Goal: Task Accomplishment & Management: Use online tool/utility

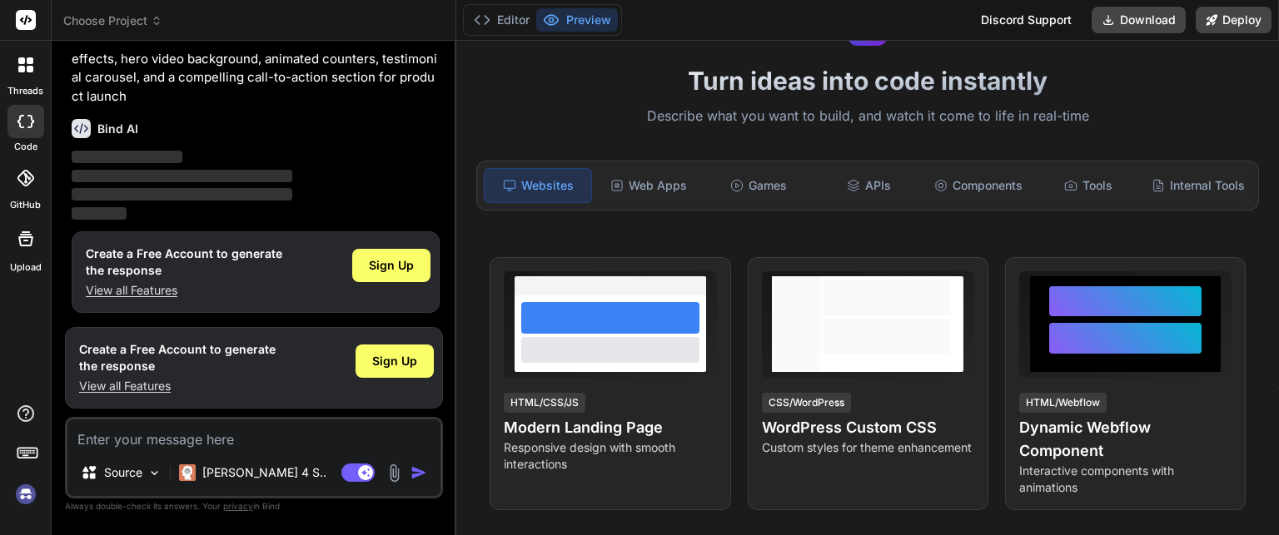
scroll to position [95, 0]
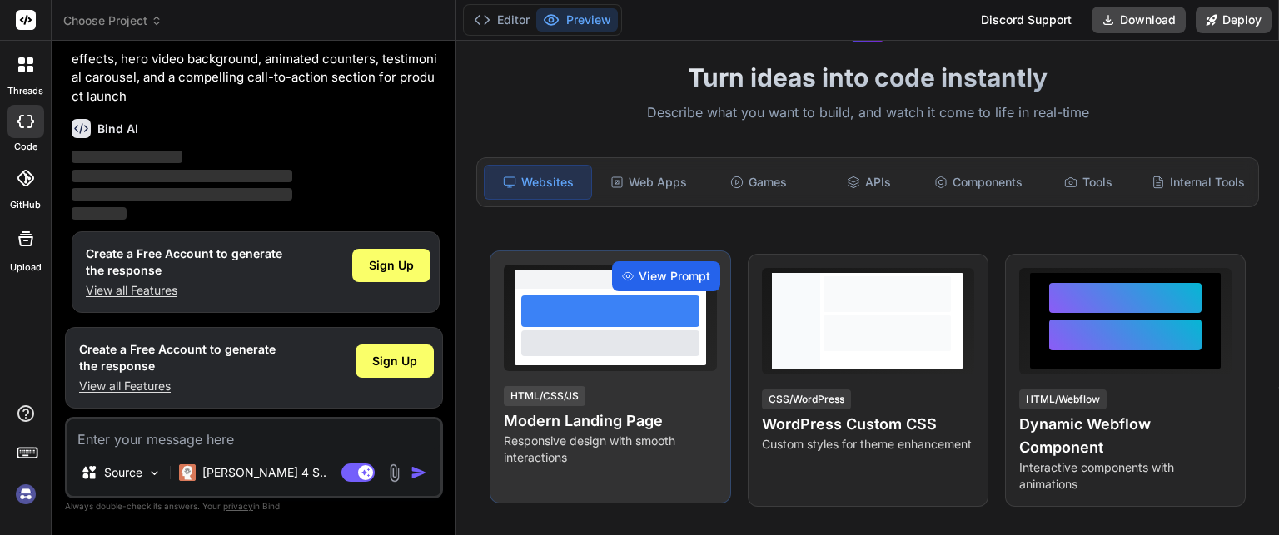
click at [682, 285] on span "View Prompt" at bounding box center [675, 276] width 72 height 17
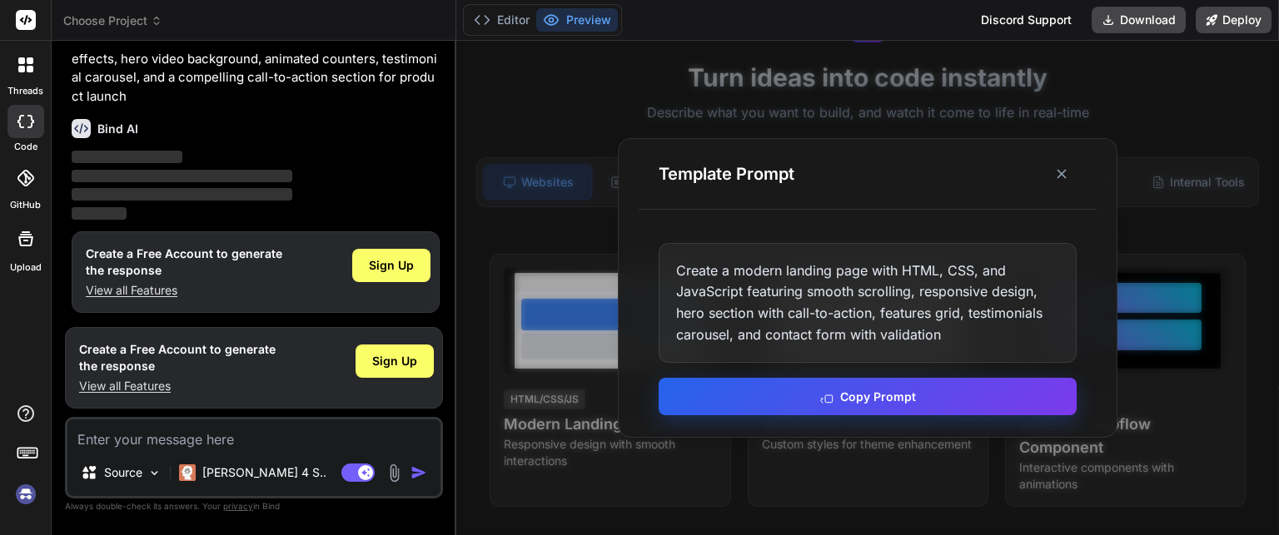
click at [870, 399] on button "Copy Prompt" at bounding box center [868, 396] width 418 height 37
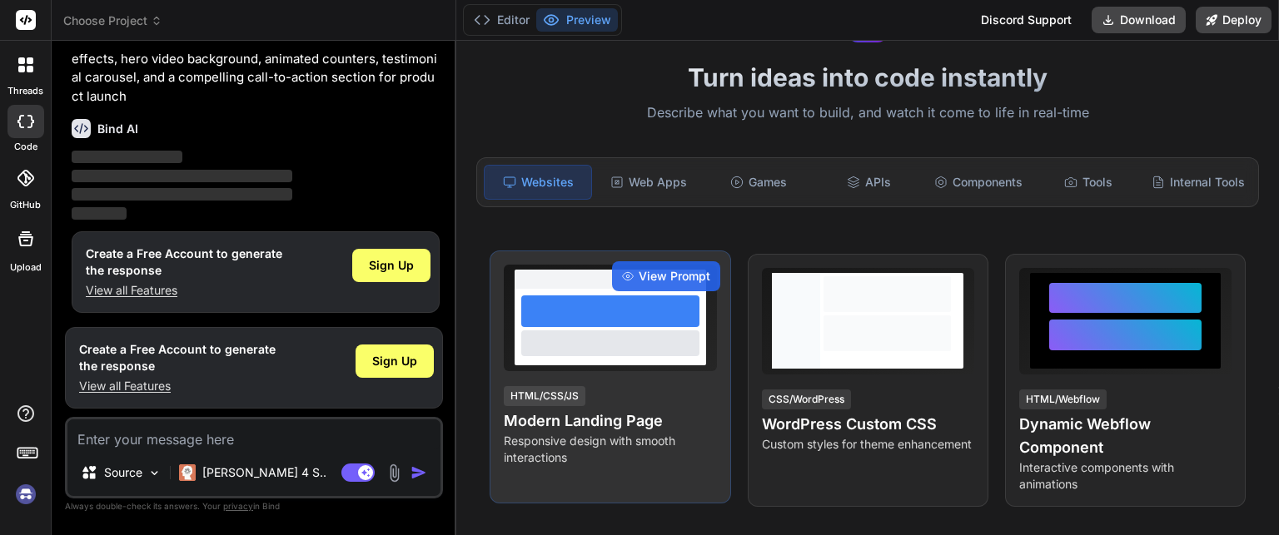
click at [613, 341] on div at bounding box center [611, 327] width 192 height 77
click at [611, 342] on div at bounding box center [610, 343] width 178 height 25
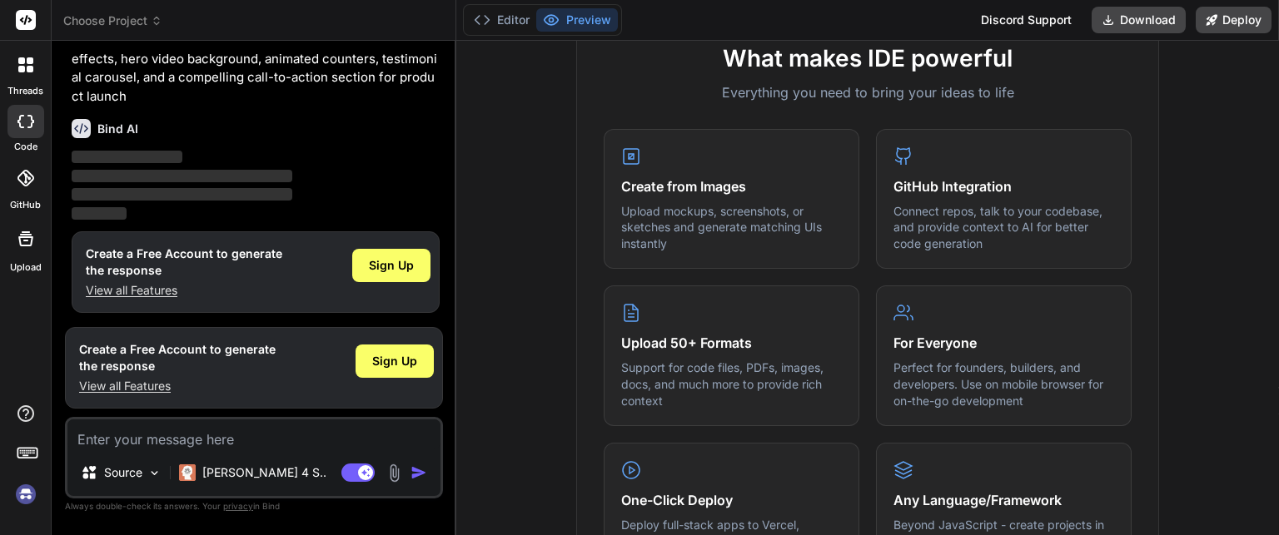
scroll to position [640, 0]
click at [409, 271] on span "Sign Up" at bounding box center [391, 265] width 45 height 17
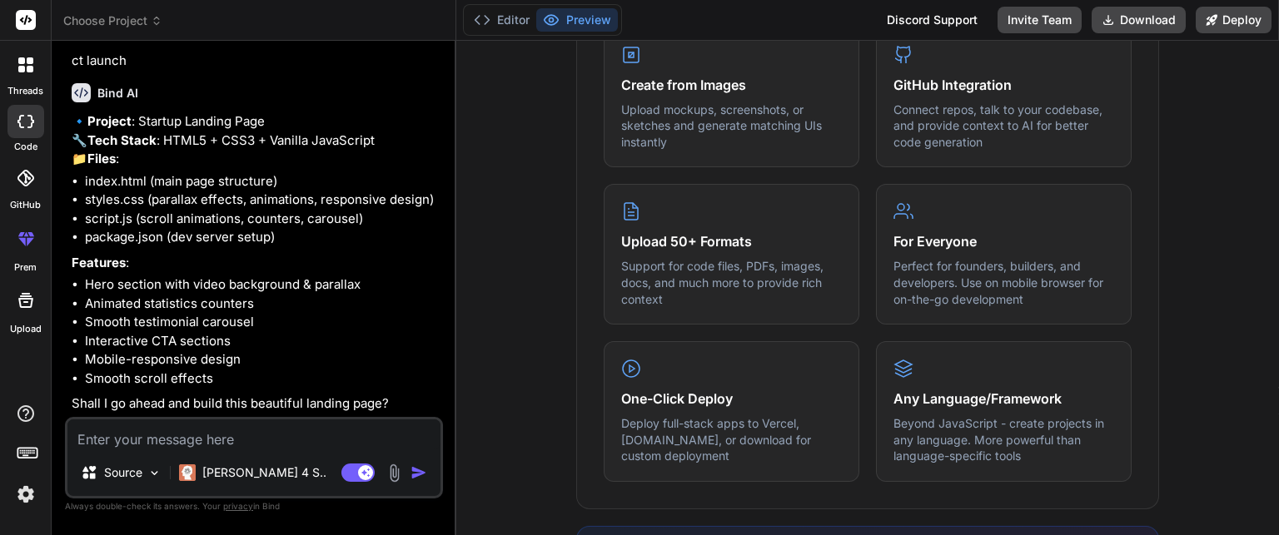
scroll to position [131, 0]
click at [413, 468] on img "button" at bounding box center [419, 473] width 17 height 17
click at [152, 471] on img at bounding box center [154, 473] width 14 height 14
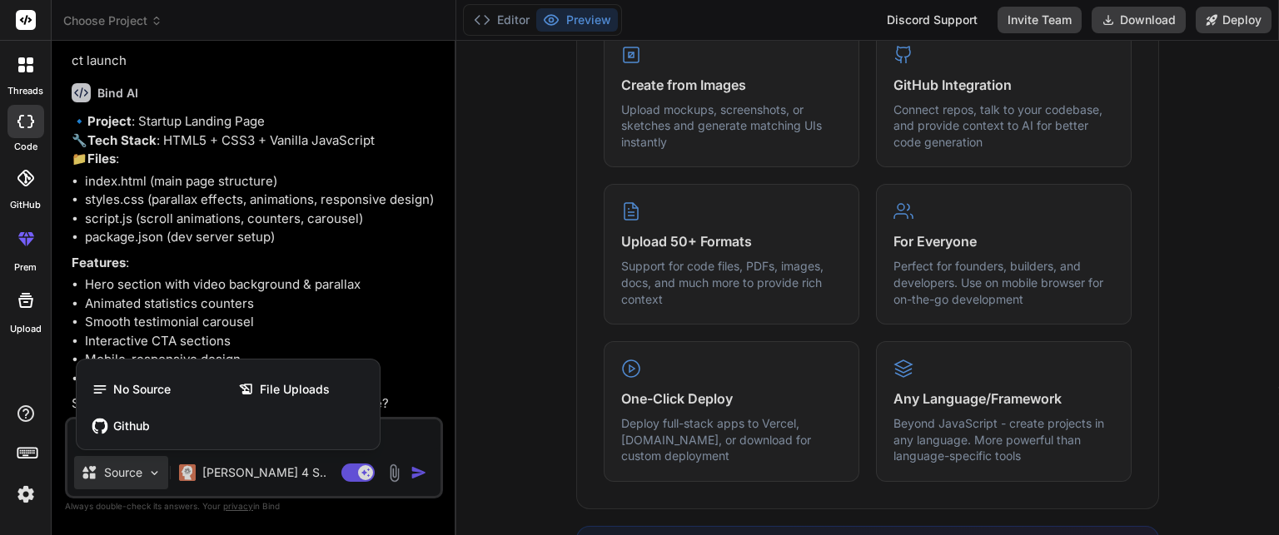
click at [230, 476] on div at bounding box center [639, 267] width 1279 height 535
type textarea "x"
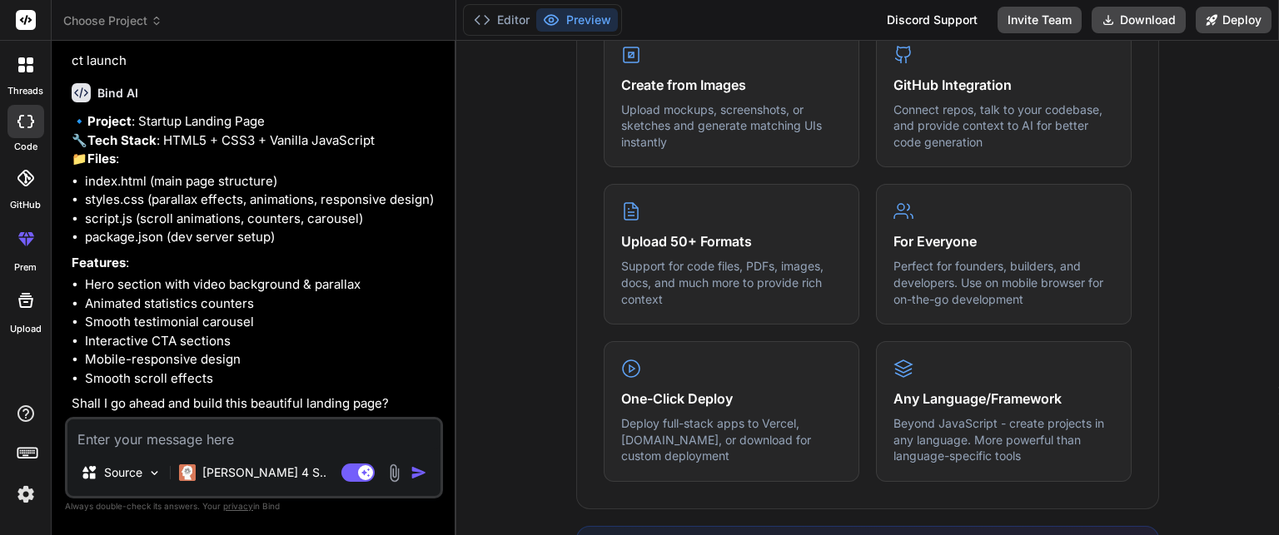
click at [423, 472] on img "button" at bounding box center [419, 473] width 17 height 17
click at [237, 452] on div "Source Claude 4 S.. Agent Mode. When this toggle is activated, AI automatically…" at bounding box center [254, 458] width 378 height 82
click at [237, 455] on div "Source Claude 4 S.. Agent Mode. When this toggle is activated, AI automatically…" at bounding box center [254, 458] width 378 height 82
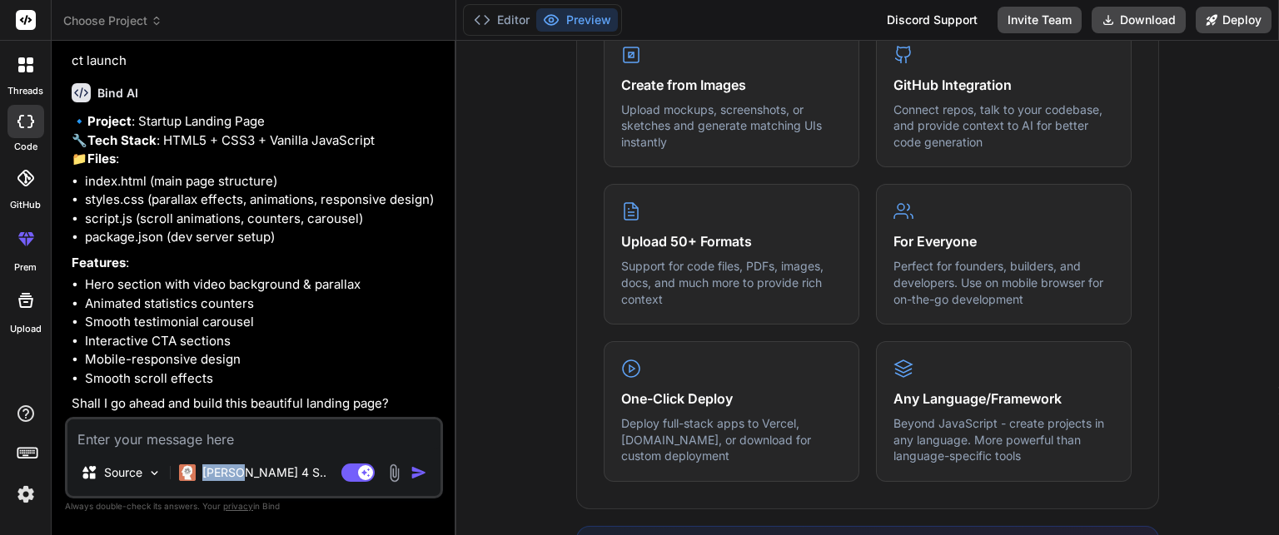
click at [237, 455] on div "Source Claude 4 S.. Agent Mode. When this toggle is activated, AI automatically…" at bounding box center [254, 458] width 378 height 82
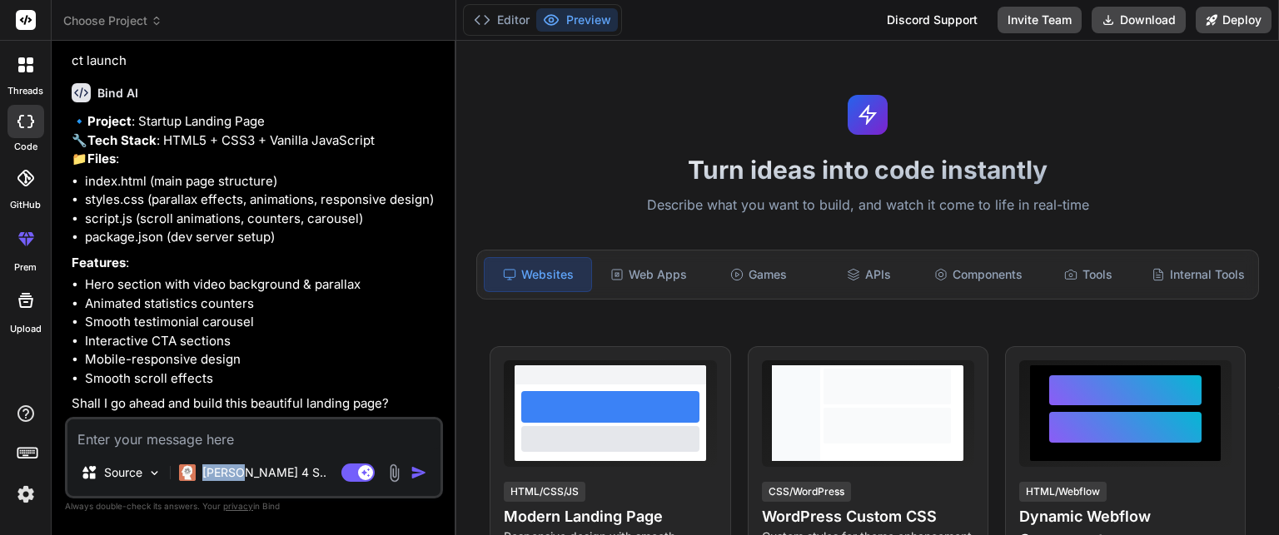
scroll to position [2, 0]
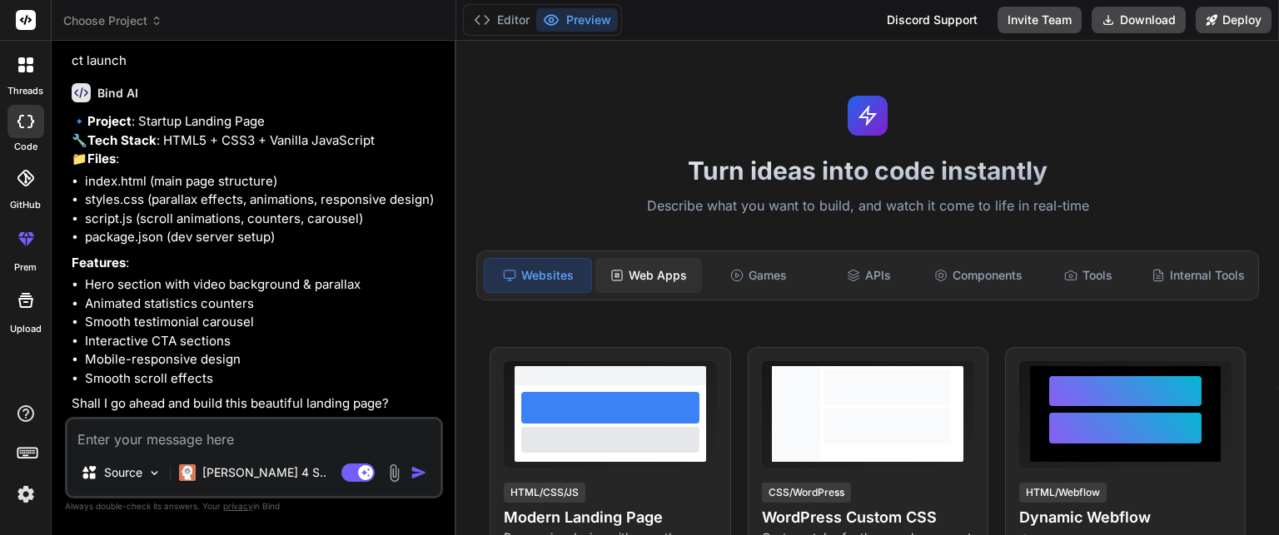
click at [654, 282] on div "Web Apps" at bounding box center [648, 275] width 107 height 35
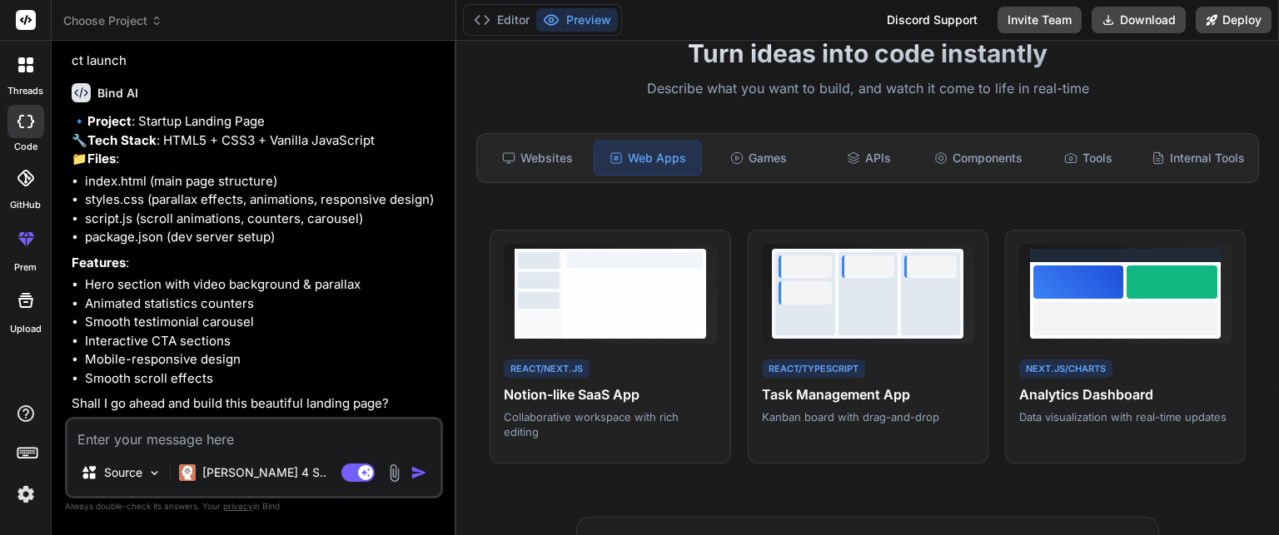
scroll to position [120, 0]
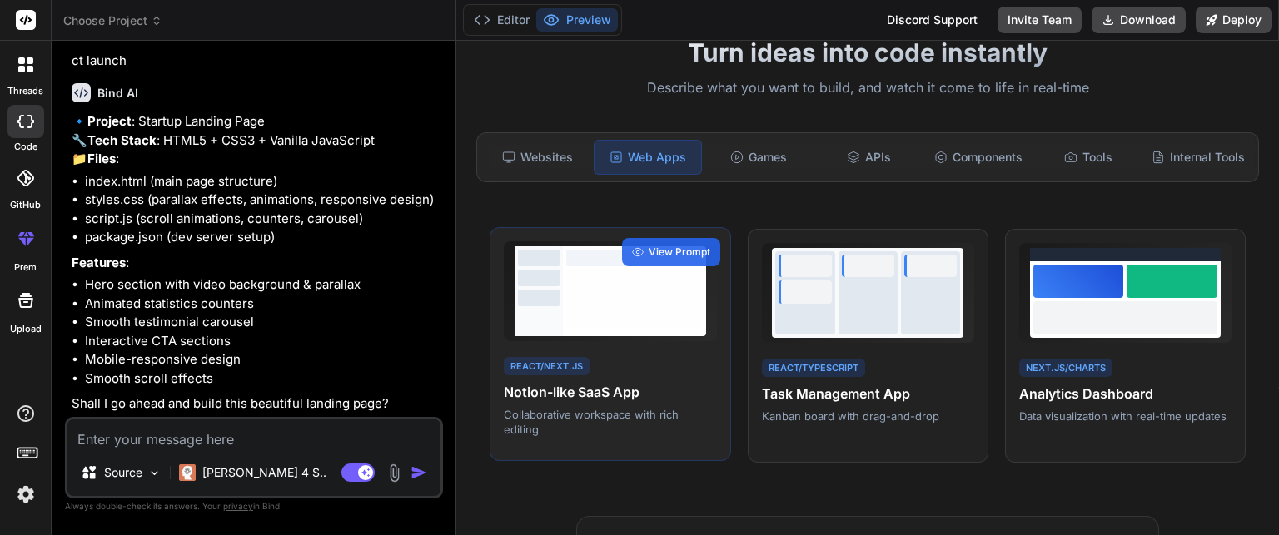
click at [623, 402] on h4 "Notion-like SaaS App" at bounding box center [610, 392] width 212 height 20
click at [573, 376] on div "React/Next.js" at bounding box center [547, 366] width 86 height 19
click at [650, 328] on div at bounding box center [634, 299] width 137 height 58
click at [652, 260] on span "View Prompt" at bounding box center [680, 252] width 62 height 15
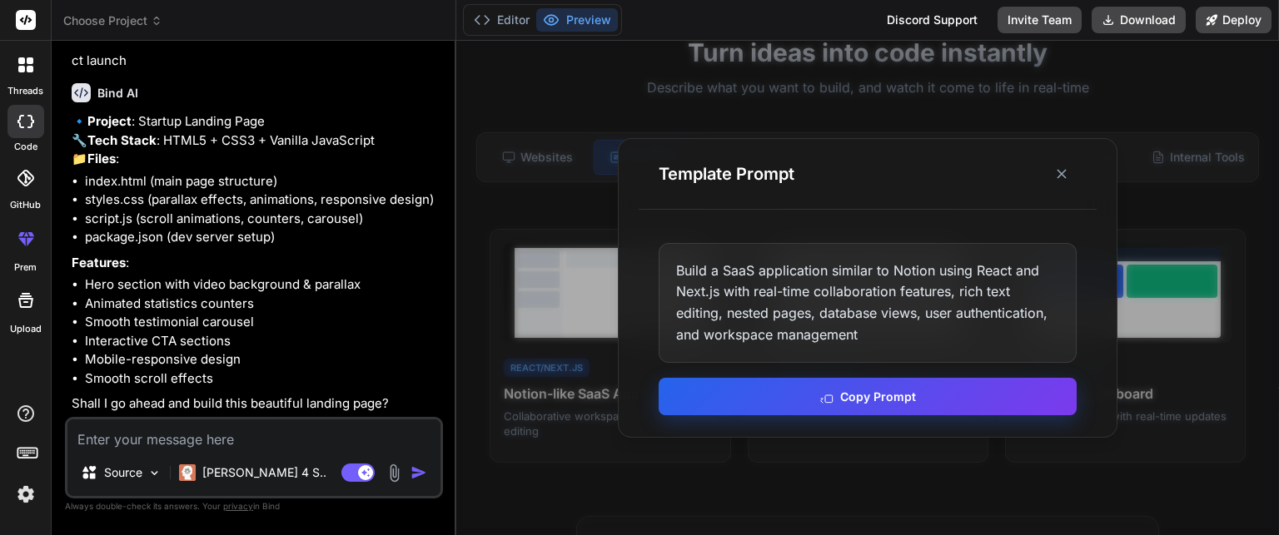
click at [878, 396] on button "Copy Prompt" at bounding box center [868, 396] width 418 height 37
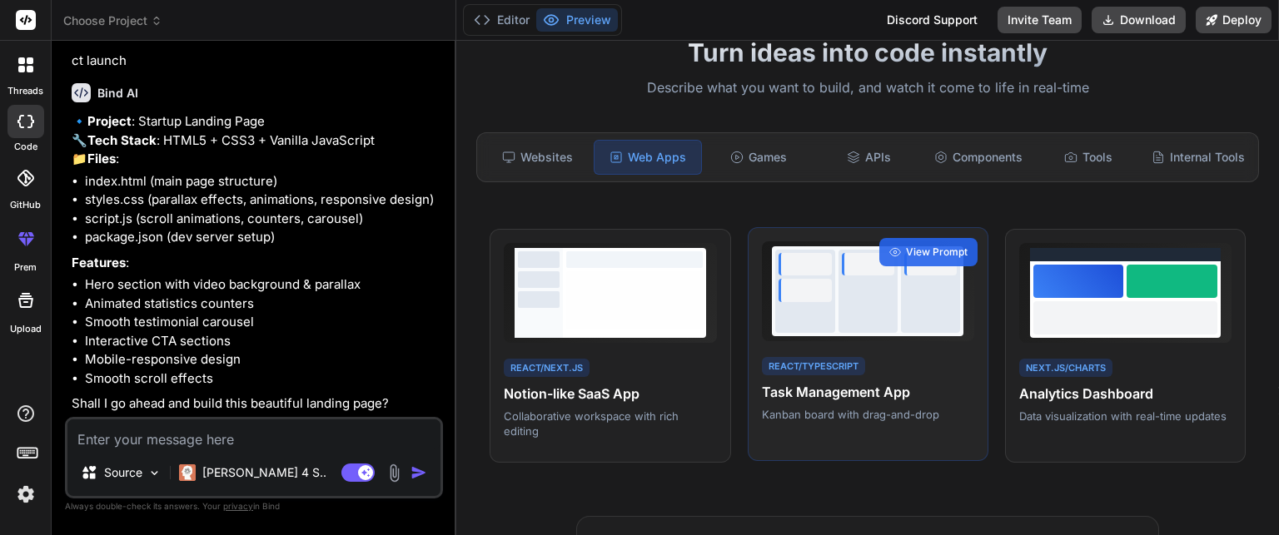
click at [865, 325] on div at bounding box center [868, 291] width 59 height 83
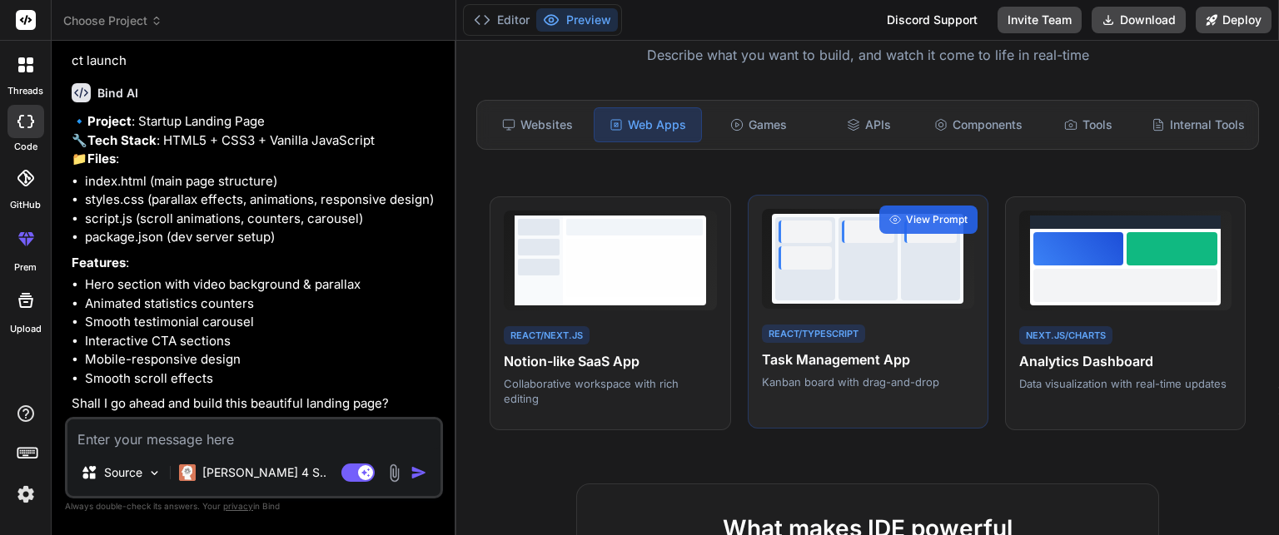
scroll to position [157, 0]
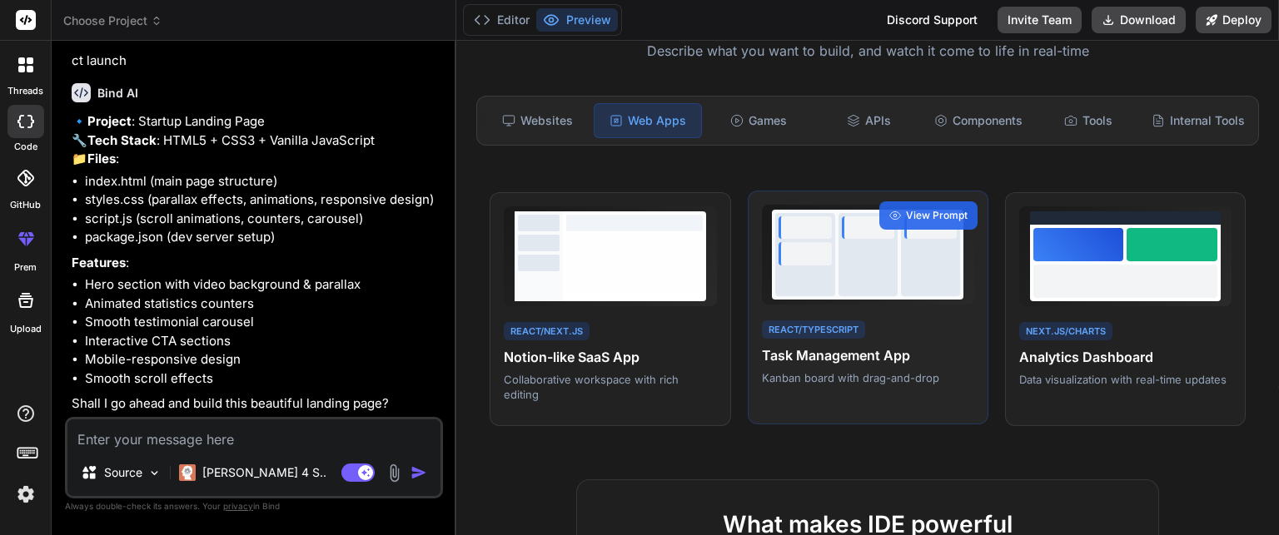
click at [839, 300] on div at bounding box center [868, 255] width 192 height 90
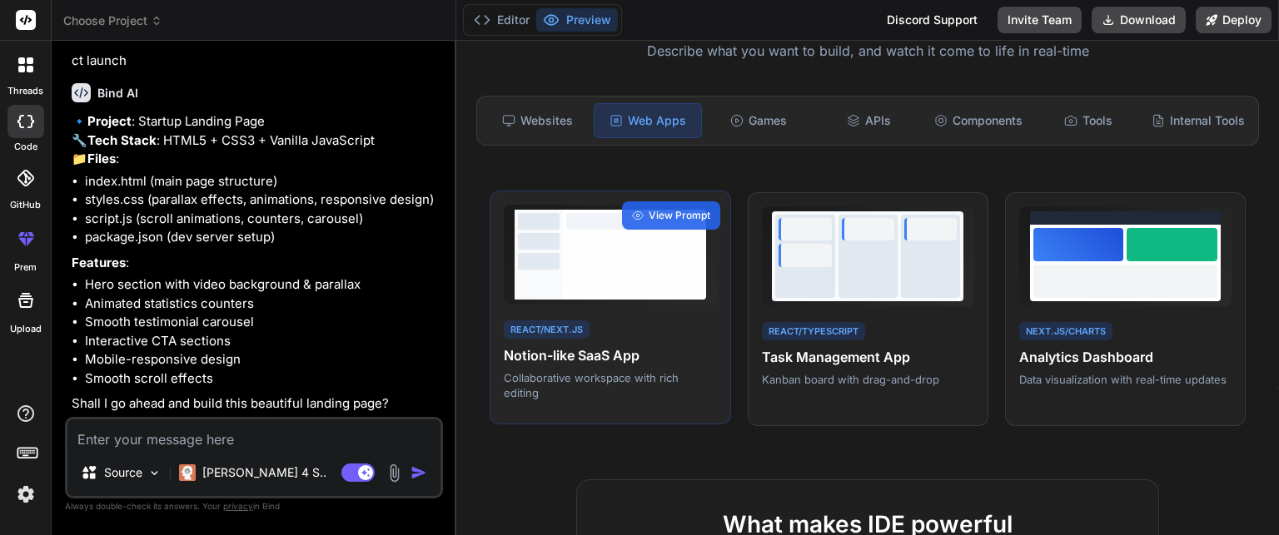
click at [646, 281] on div at bounding box center [634, 262] width 137 height 58
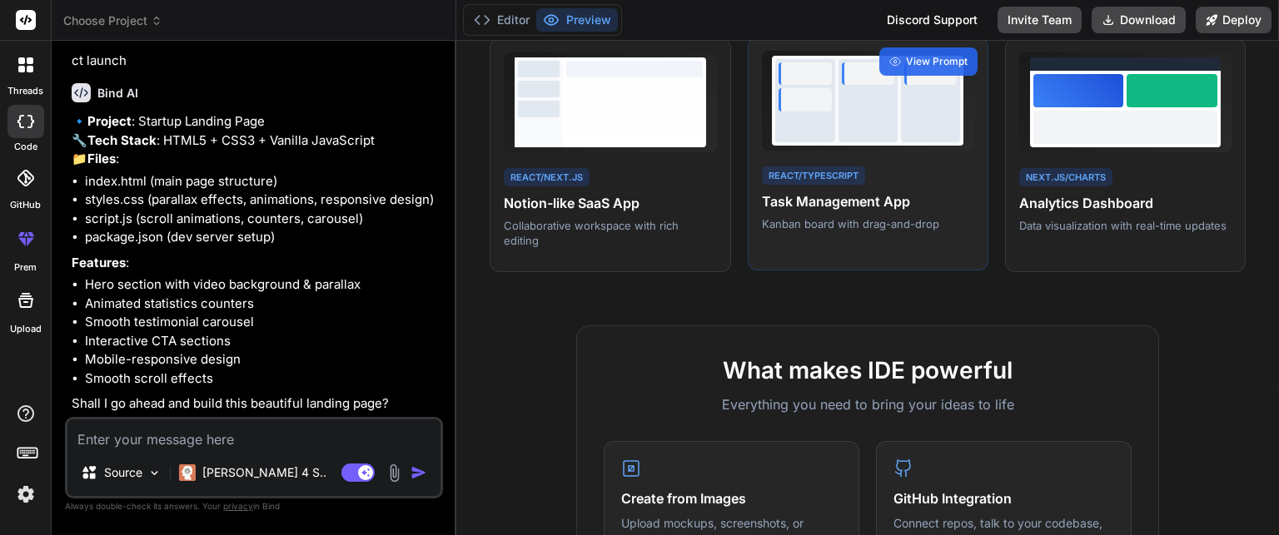
scroll to position [358, 0]
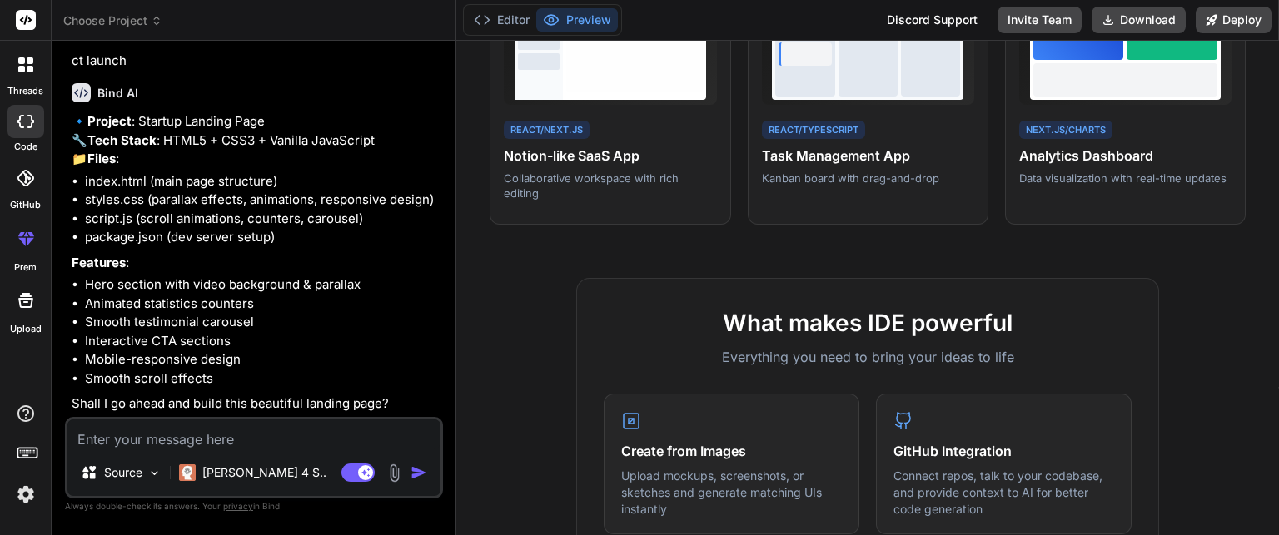
click at [749, 341] on h2 "What makes IDE powerful" at bounding box center [868, 323] width 528 height 35
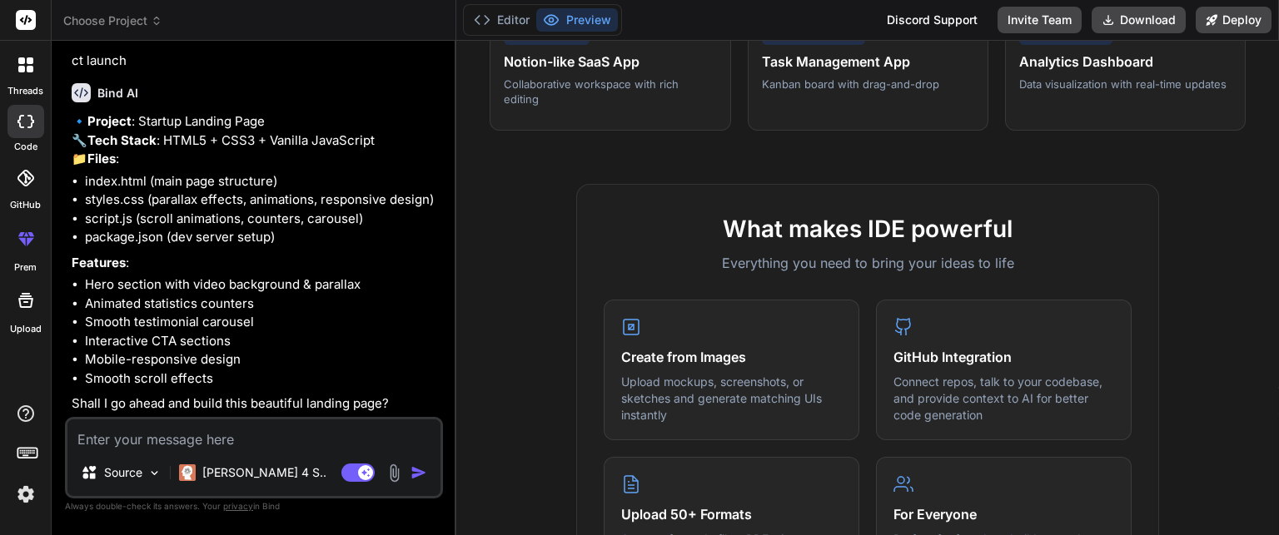
scroll to position [453, 0]
click at [716, 380] on div "Create from Images Upload mockups, screenshots, or sketches and generate matchi…" at bounding box center [732, 367] width 256 height 141
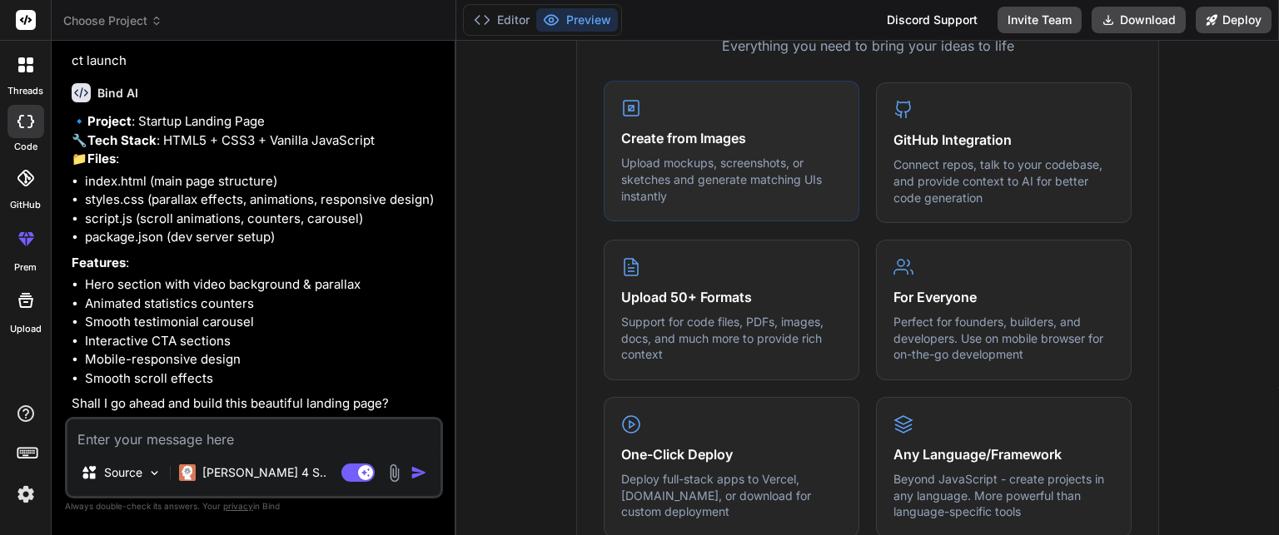
scroll to position [671, 0]
click at [716, 379] on div "Upload 50+ Formats Support for code files, PDFs, images, docs, and much more to…" at bounding box center [732, 308] width 256 height 141
click at [392, 353] on li "Mobile-responsive design" at bounding box center [262, 360] width 355 height 19
click at [426, 374] on li "Smooth scroll effects" at bounding box center [262, 379] width 355 height 19
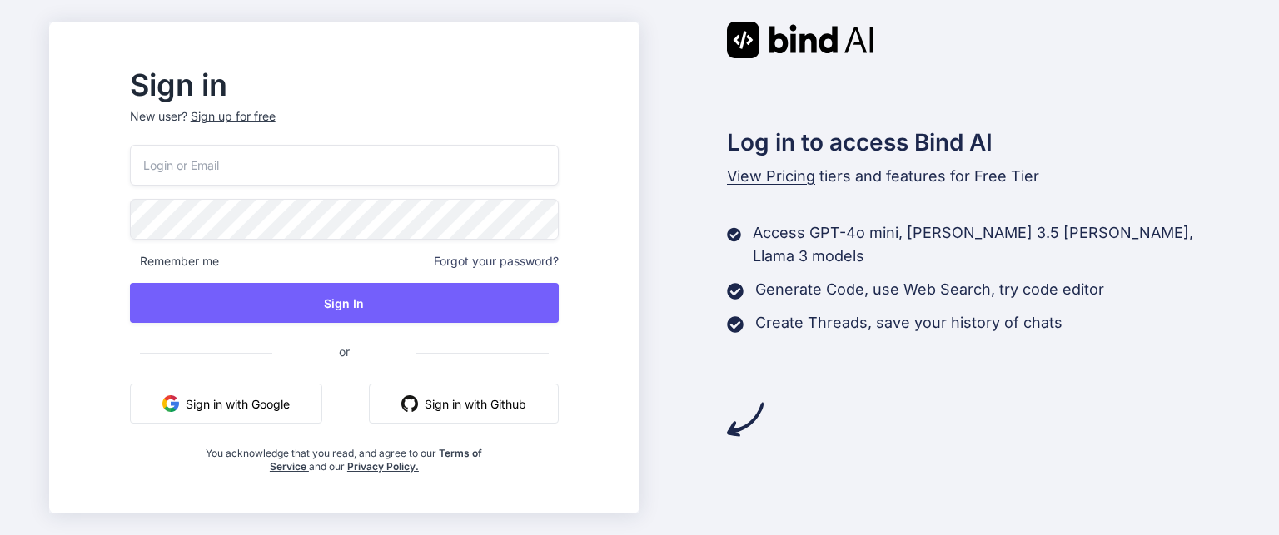
click at [297, 399] on button "Sign in with Google" at bounding box center [226, 404] width 192 height 40
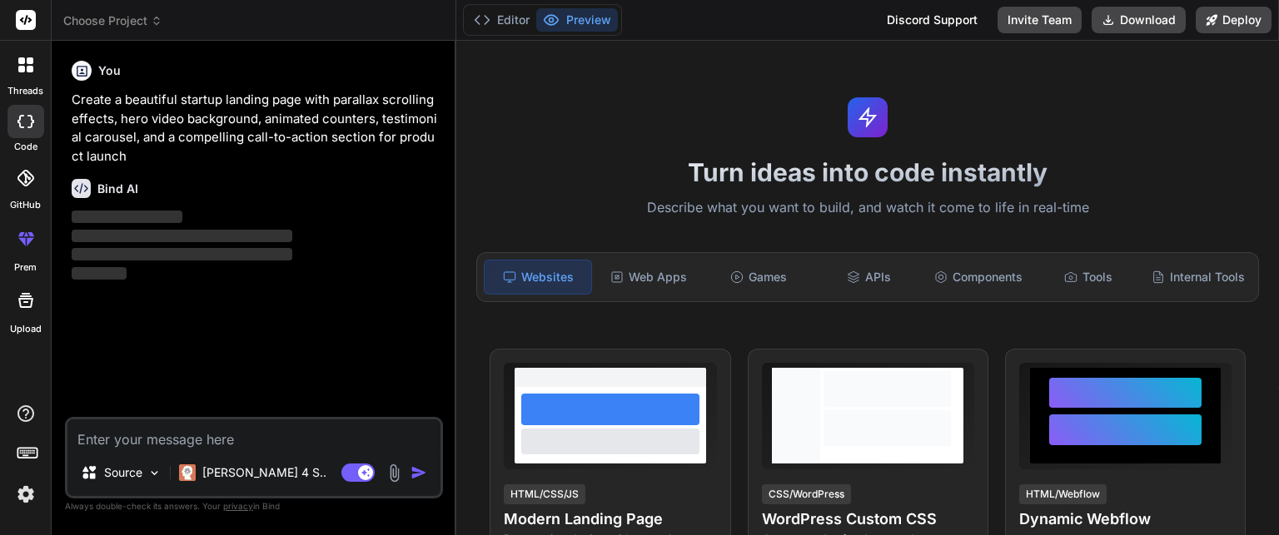
click at [420, 472] on img "button" at bounding box center [419, 473] width 17 height 17
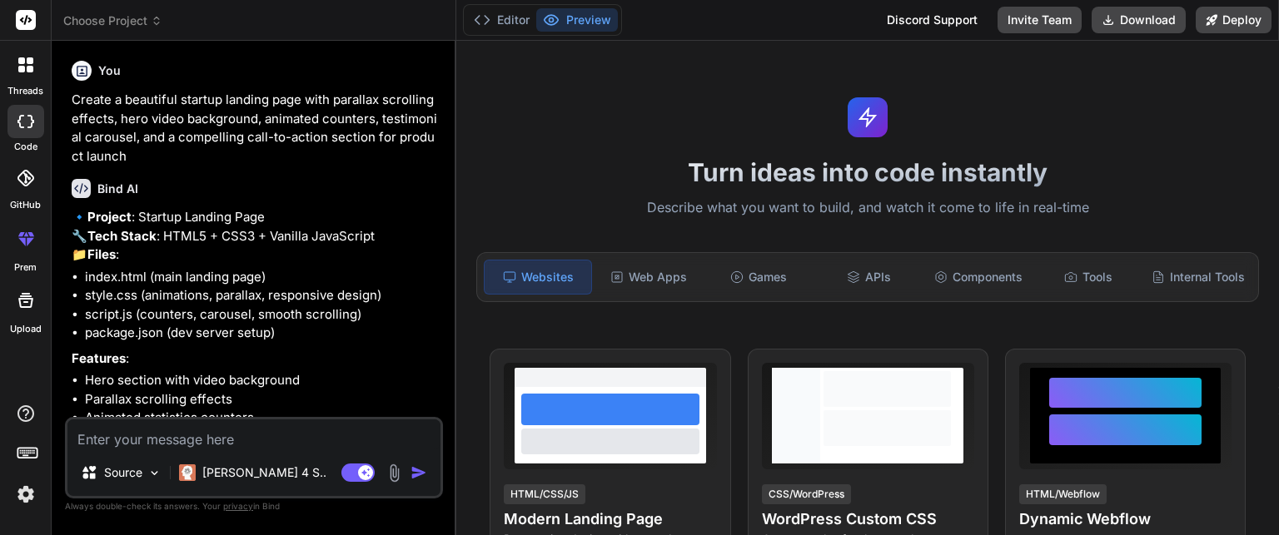
type textarea "x"
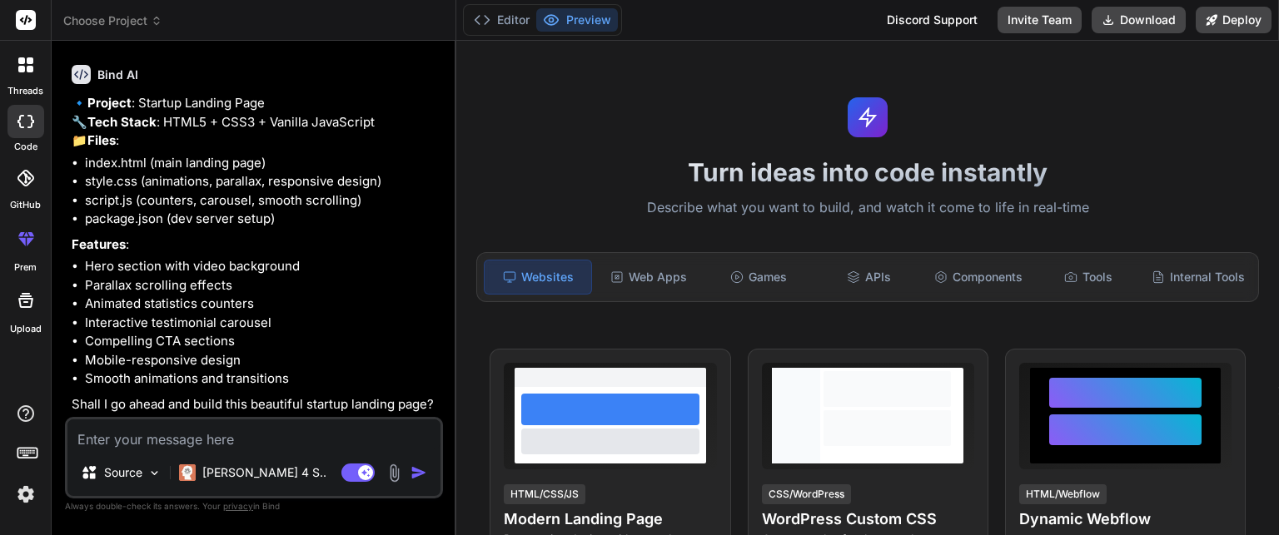
scroll to position [150, 0]
click at [294, 316] on li "Interactive testimonial carousel" at bounding box center [262, 323] width 355 height 19
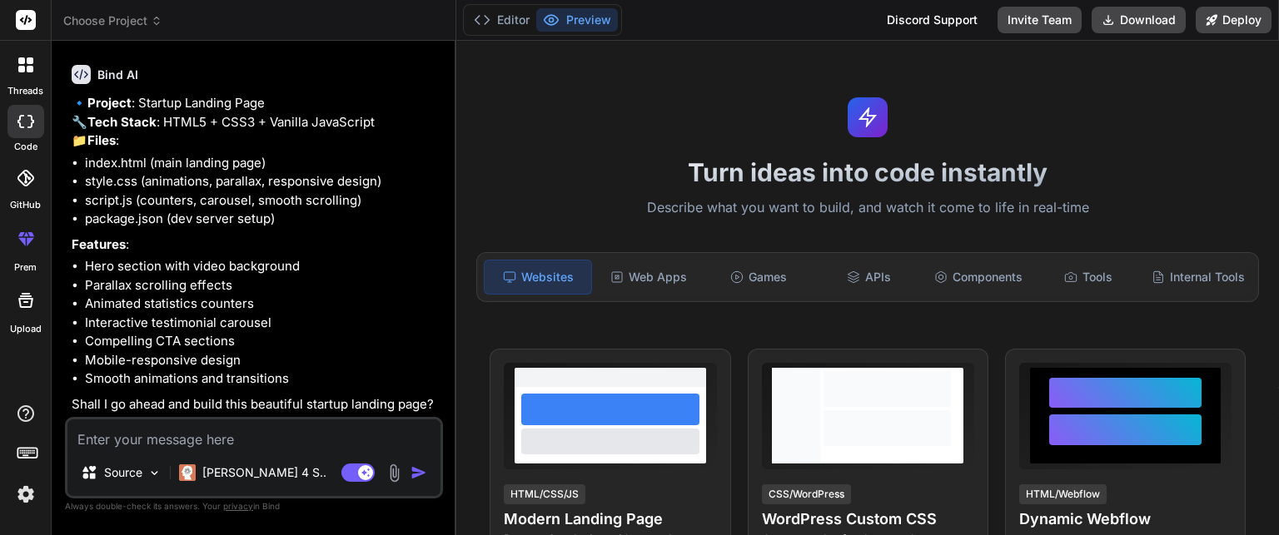
click at [237, 306] on li "Animated statistics counters" at bounding box center [262, 304] width 355 height 19
click at [959, 284] on div "Components" at bounding box center [978, 277] width 107 height 35
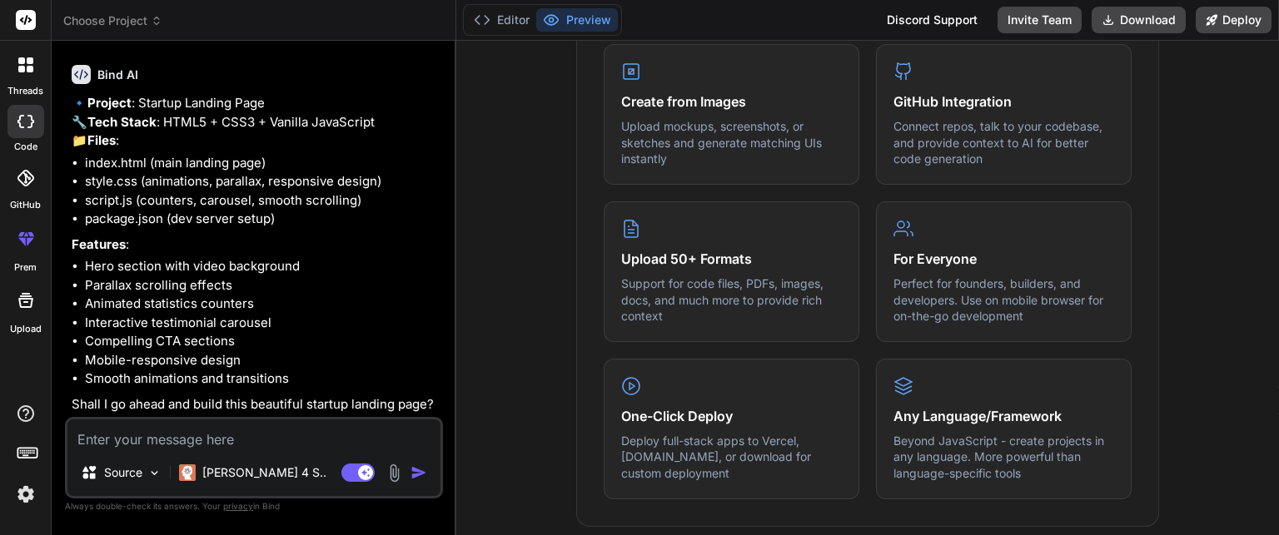
scroll to position [696, 0]
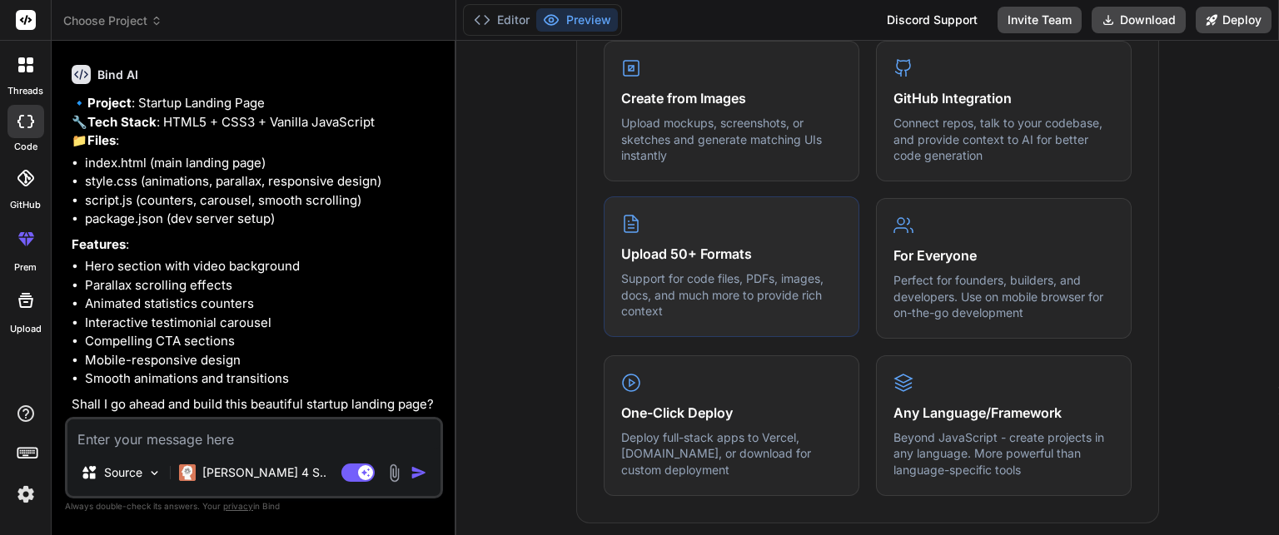
click at [625, 234] on icon at bounding box center [631, 224] width 20 height 20
click at [655, 274] on div "Upload 50+ Formats Support for code files, PDFs, images, docs, and much more to…" at bounding box center [732, 267] width 256 height 141
click at [956, 443] on p "Beyond JavaScript - create projects in any language. More powerful than languag…" at bounding box center [1004, 452] width 221 height 49
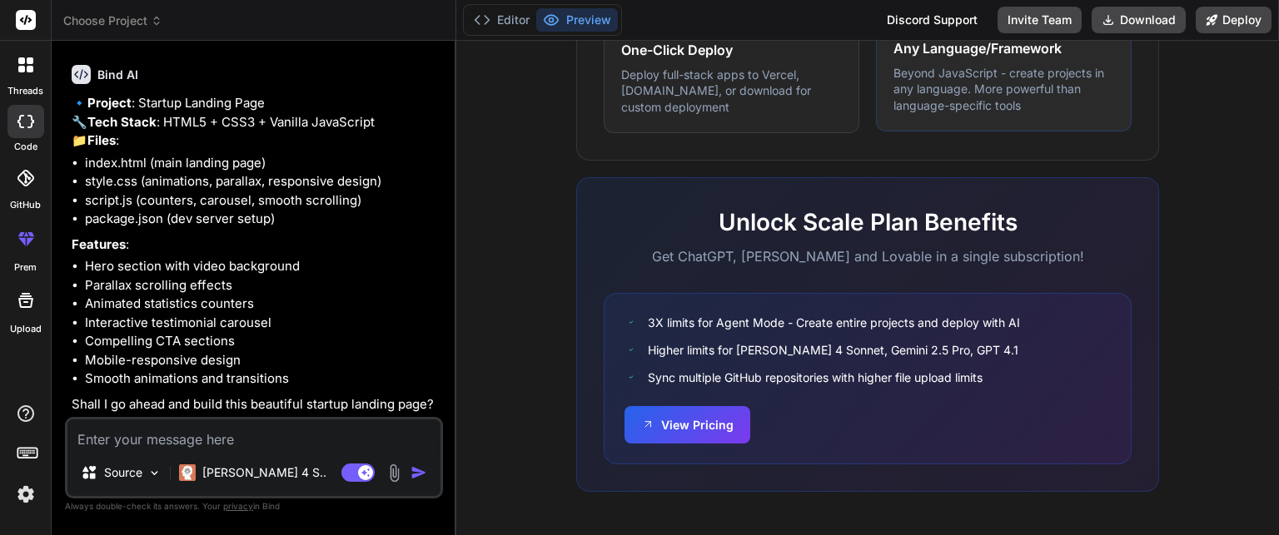
scroll to position [1068, 0]
click at [719, 417] on button "View Pricing" at bounding box center [688, 423] width 126 height 37
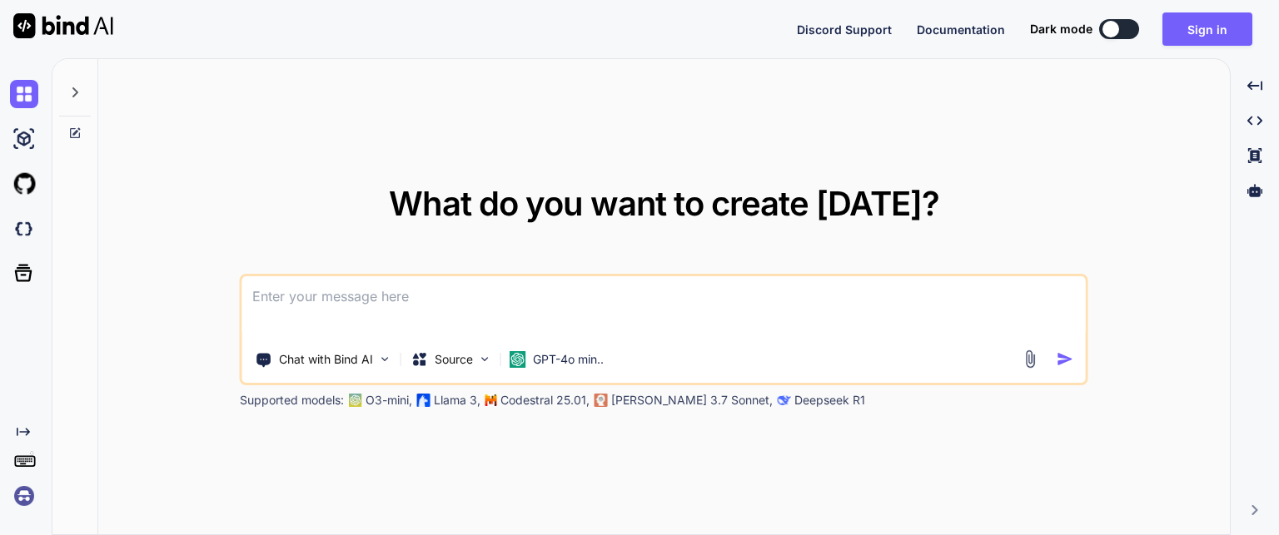
click at [313, 319] on textarea at bounding box center [664, 307] width 844 height 62
click at [313, 322] on textarea at bounding box center [664, 307] width 844 height 62
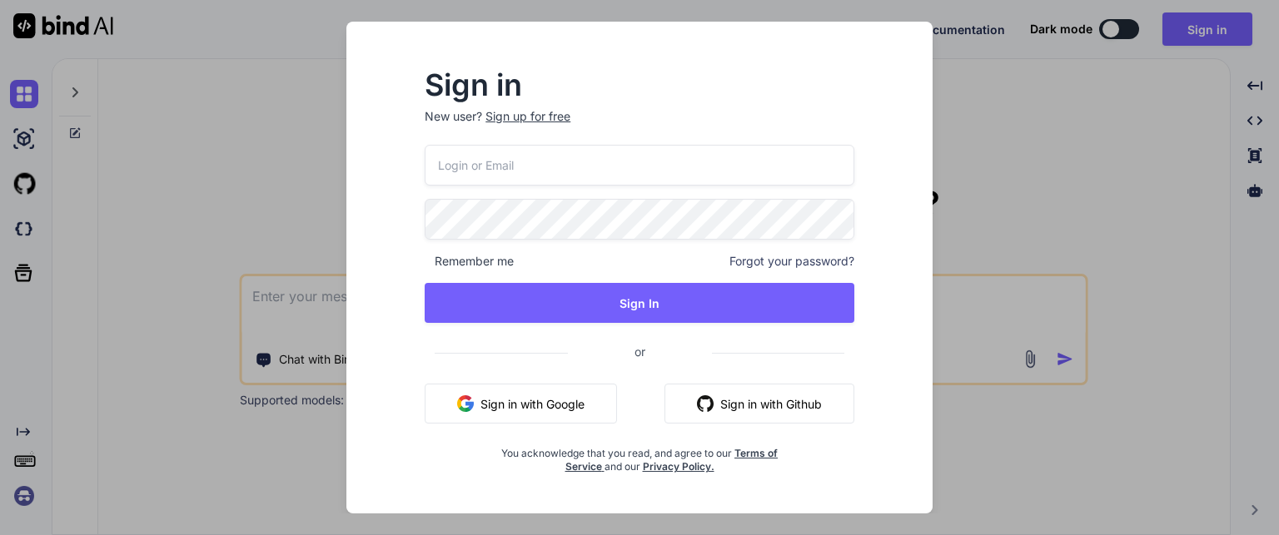
click at [323, 330] on div "Sign in New user? Sign up for free Remember me Forgot your password? Sign In or…" at bounding box center [640, 268] width 640 height 492
click at [510, 412] on button "Sign in with Google" at bounding box center [521, 404] width 192 height 40
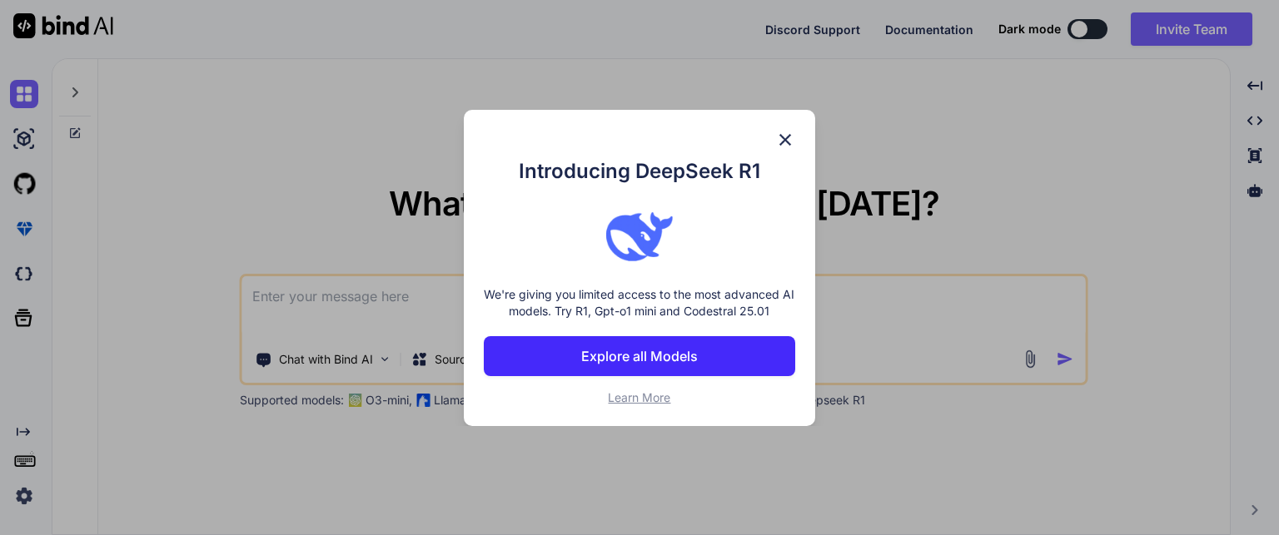
click at [647, 352] on p "Explore all Models" at bounding box center [639, 356] width 117 height 20
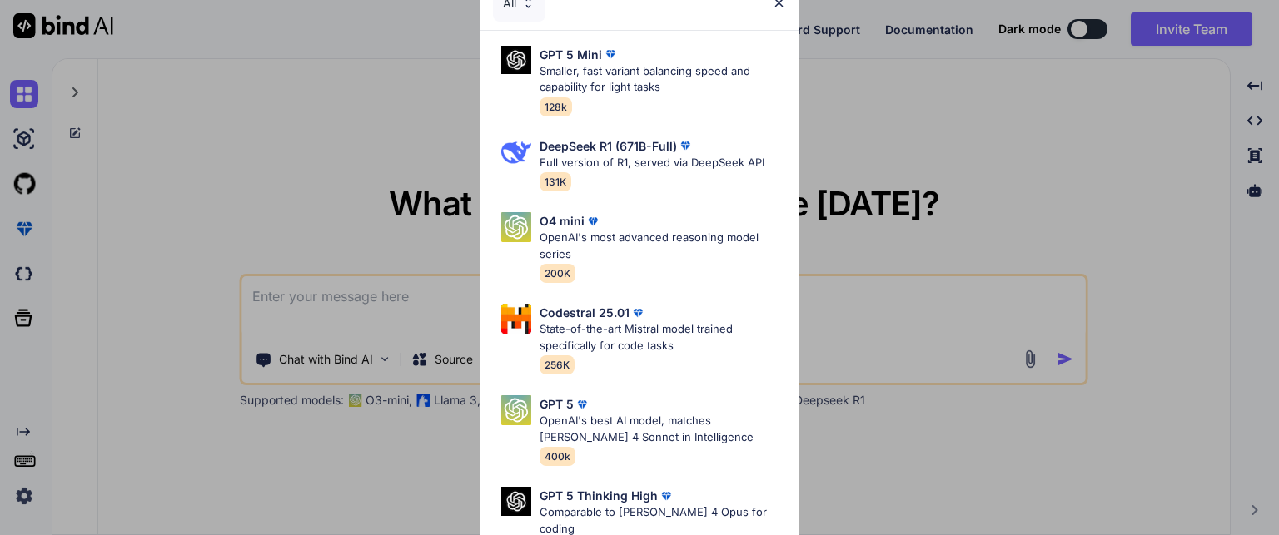
click at [436, 300] on div "All GPT 5 Mini Smaller, fast variant balancing speed and capability for light t…" at bounding box center [639, 267] width 1279 height 535
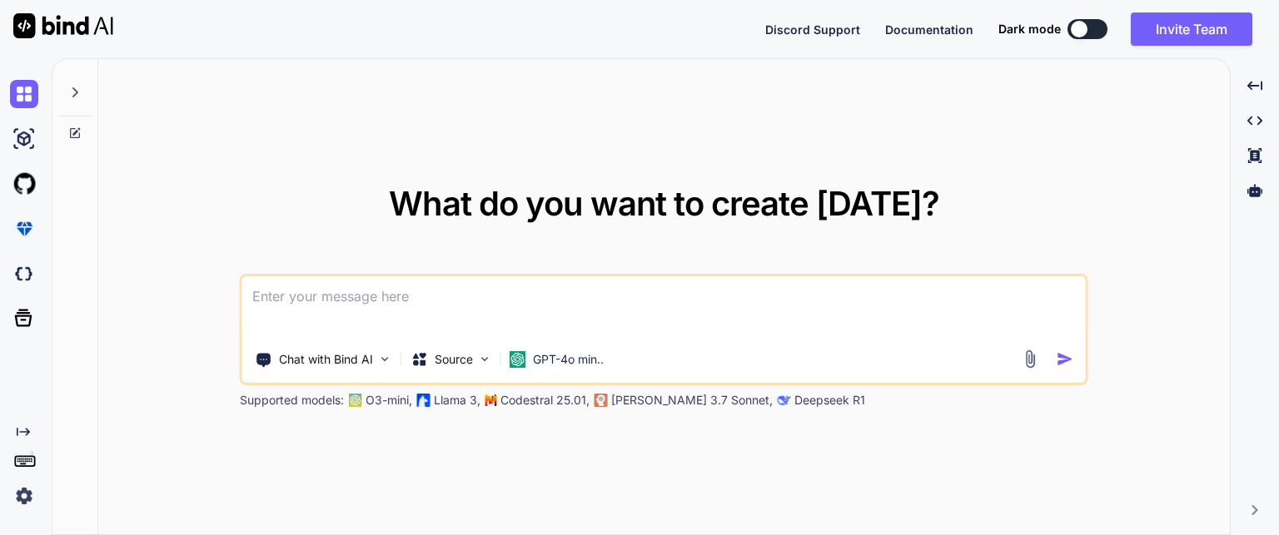
click at [436, 300] on textarea at bounding box center [664, 307] width 844 height 62
type textarea "landign page for a e c ommerce website"
click at [1061, 357] on img "button" at bounding box center [1065, 359] width 17 height 17
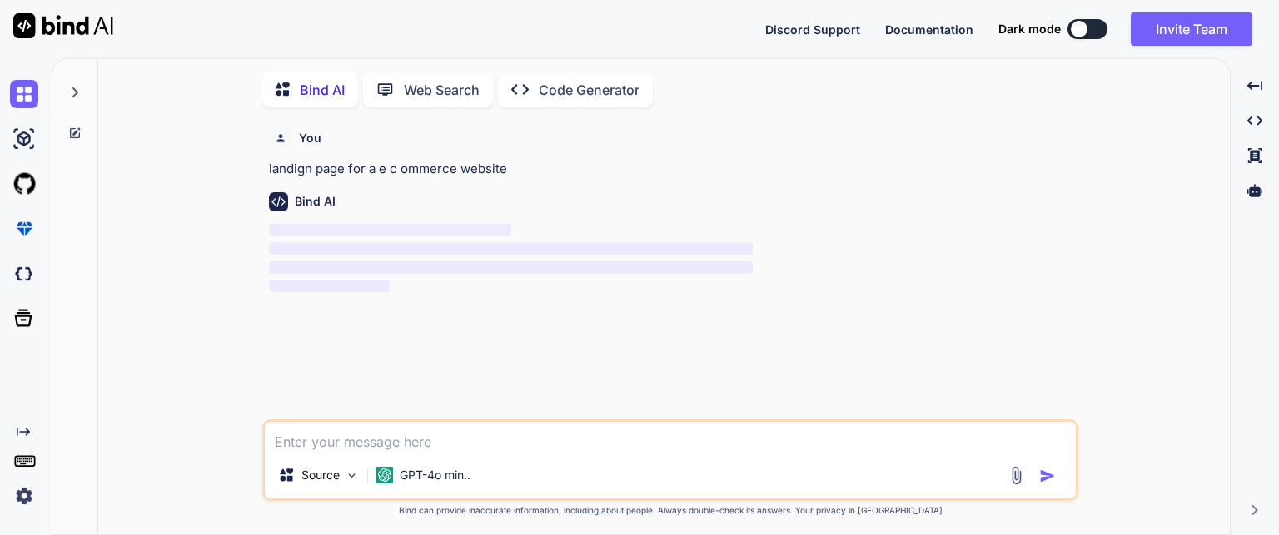
scroll to position [6, 0]
click at [471, 92] on p "Web Search" at bounding box center [442, 87] width 76 height 20
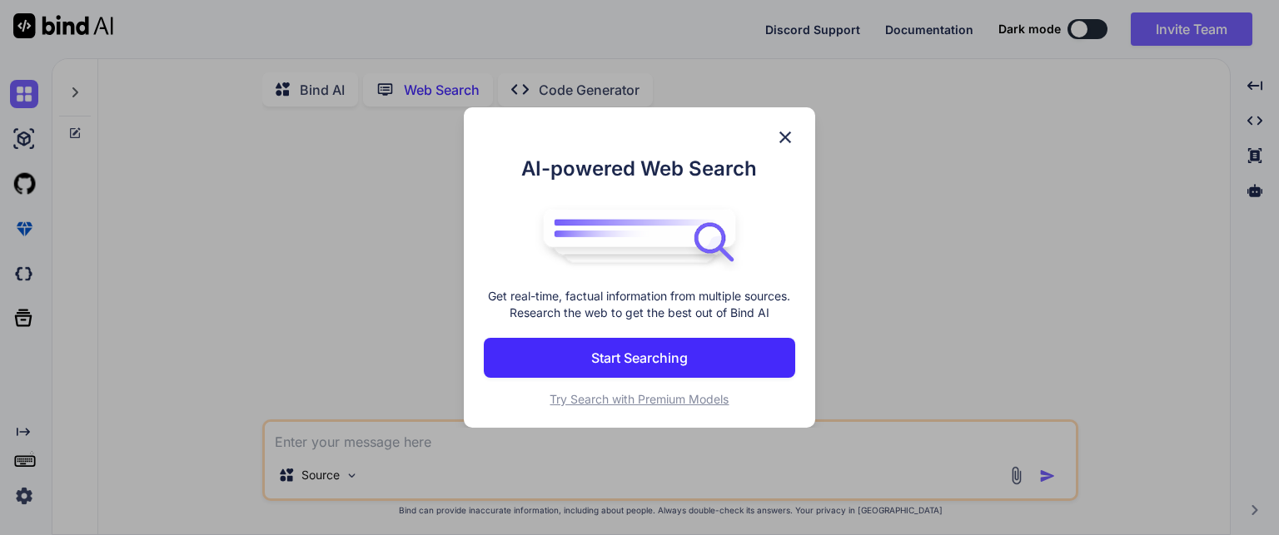
scroll to position [6, 0]
click at [647, 350] on p "Start Searching" at bounding box center [639, 358] width 97 height 20
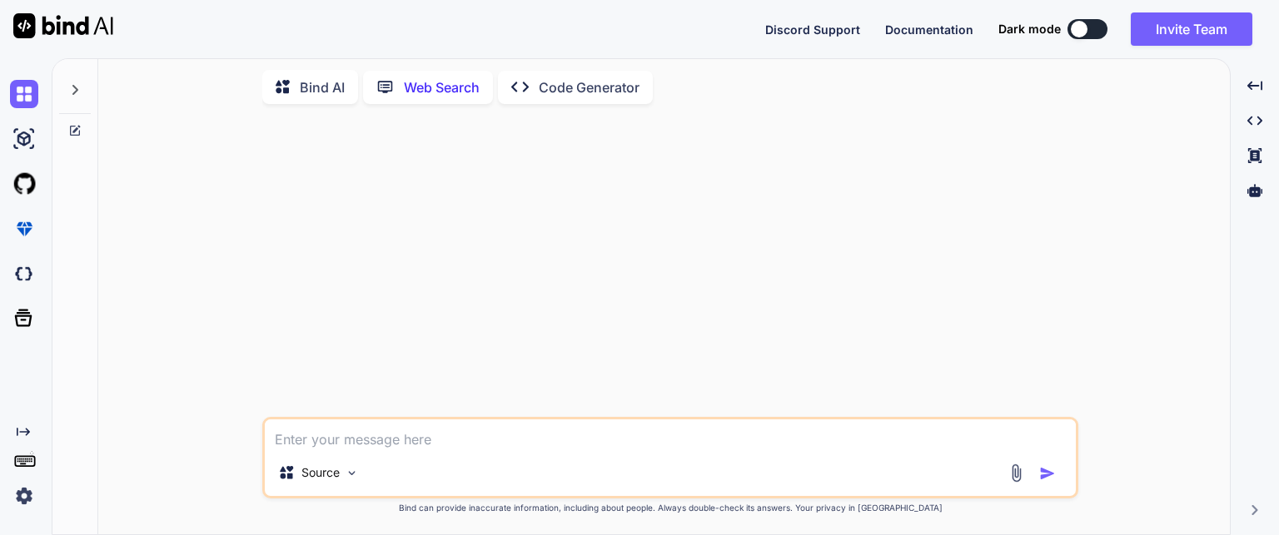
click at [583, 84] on p "Code Generator" at bounding box center [589, 87] width 101 height 20
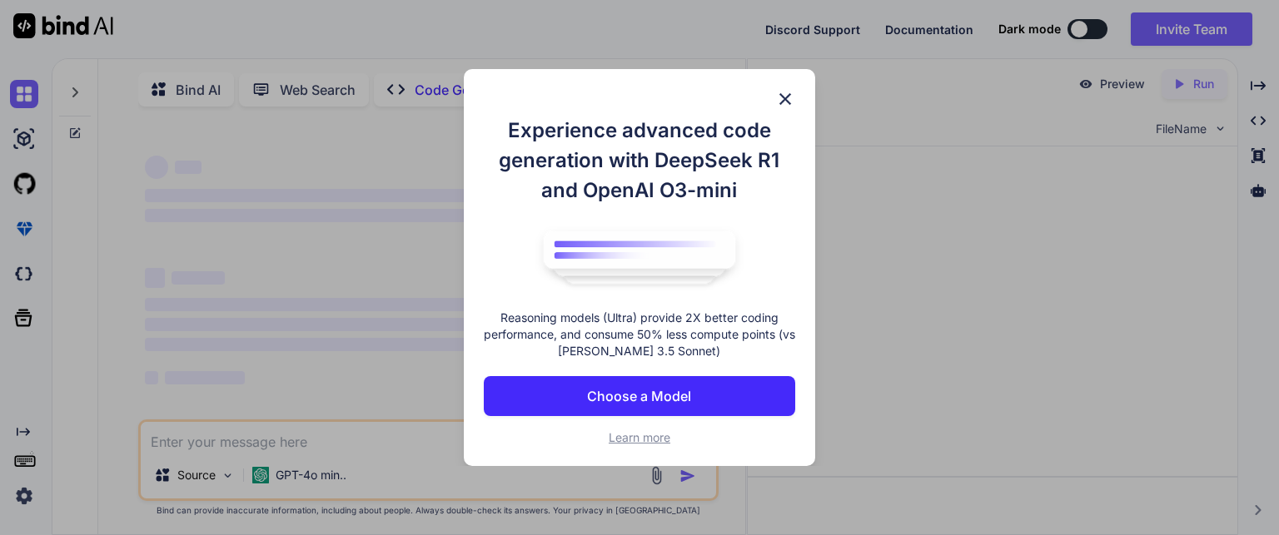
click at [583, 84] on div "Experience advanced code generation with DeepSeek R1 and OpenAI O3-mini Reasoni…" at bounding box center [639, 268] width 351 height 398
click at [844, 330] on div "Experience advanced code generation with DeepSeek R1 and OpenAI O3-mini Reasoni…" at bounding box center [639, 267] width 1279 height 535
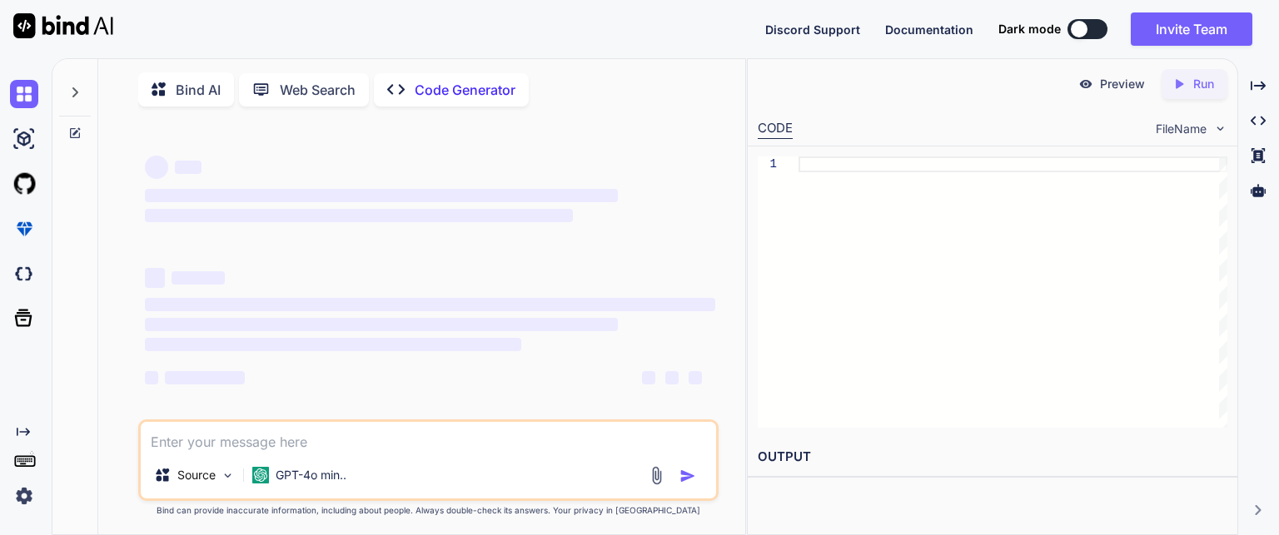
click at [1218, 125] on img at bounding box center [1220, 129] width 14 height 14
click at [72, 89] on icon at bounding box center [74, 92] width 13 height 13
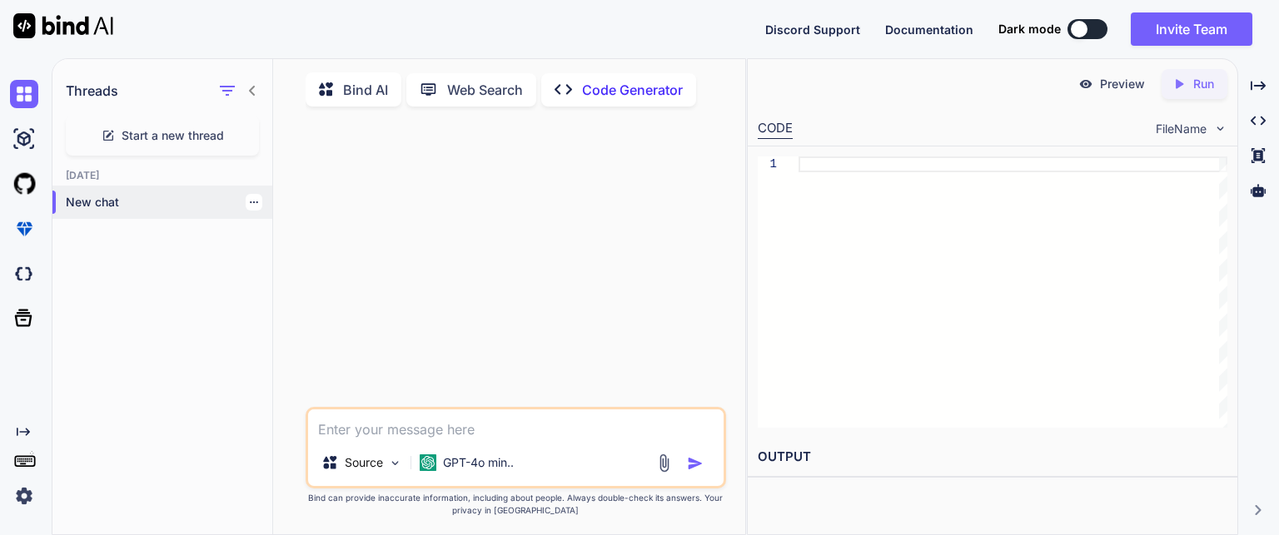
click at [249, 202] on icon "button" at bounding box center [254, 202] width 10 height 10
click at [217, 274] on div "Threads Start a new thread Today New chat" at bounding box center [162, 298] width 221 height 478
click at [605, 92] on p "Code Generator" at bounding box center [632, 90] width 101 height 20
